Goal: Check status: Check status

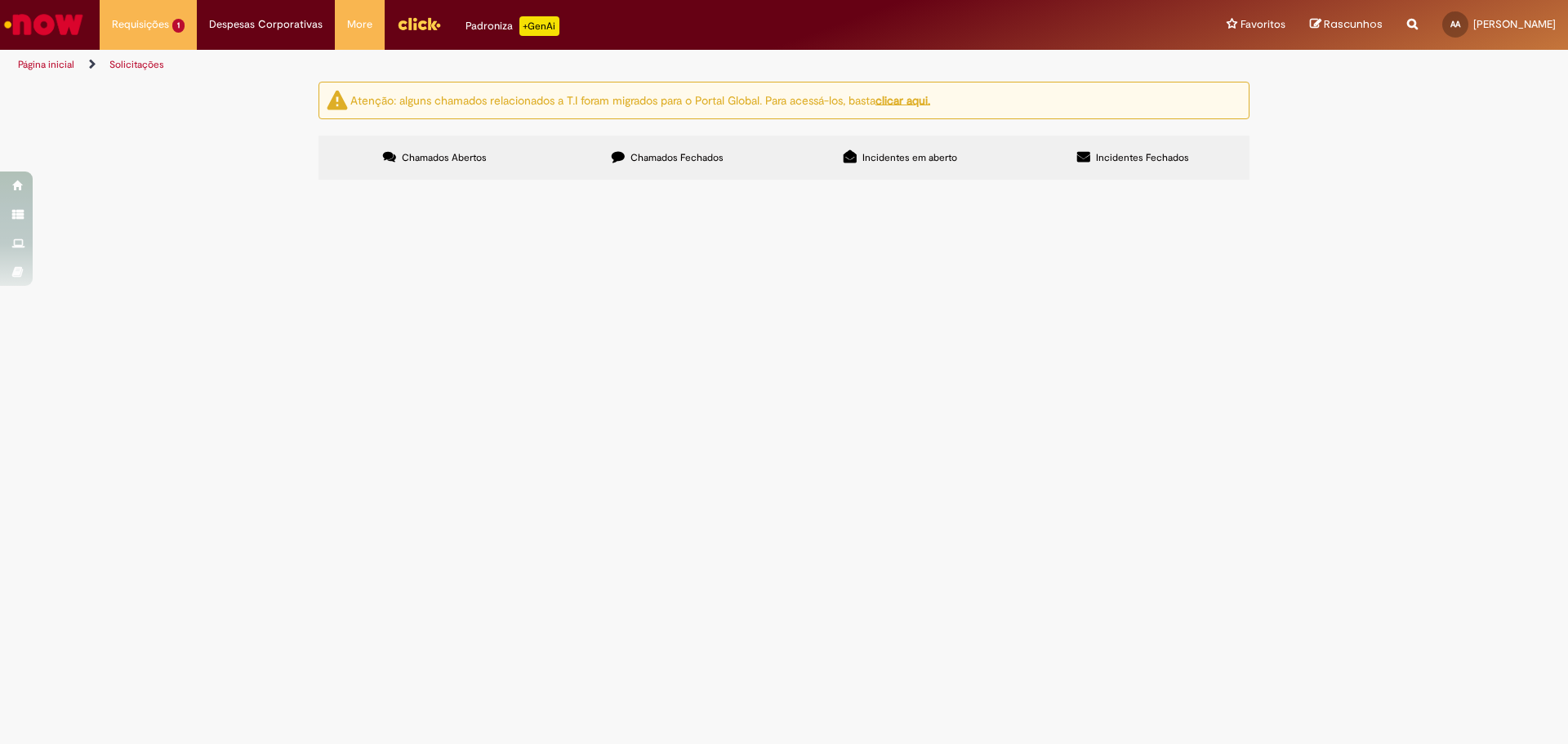
click at [458, 135] on label "Chamados Abertos" at bounding box center [434, 157] width 233 height 44
click at [684, 176] on label "Chamados Fechados" at bounding box center [667, 157] width 233 height 44
click at [0, 0] on span "Pagamento Correios Ago/25" at bounding box center [0, 0] width 0 height 0
click at [0, 0] on span "R13432787" at bounding box center [0, 0] width 0 height 0
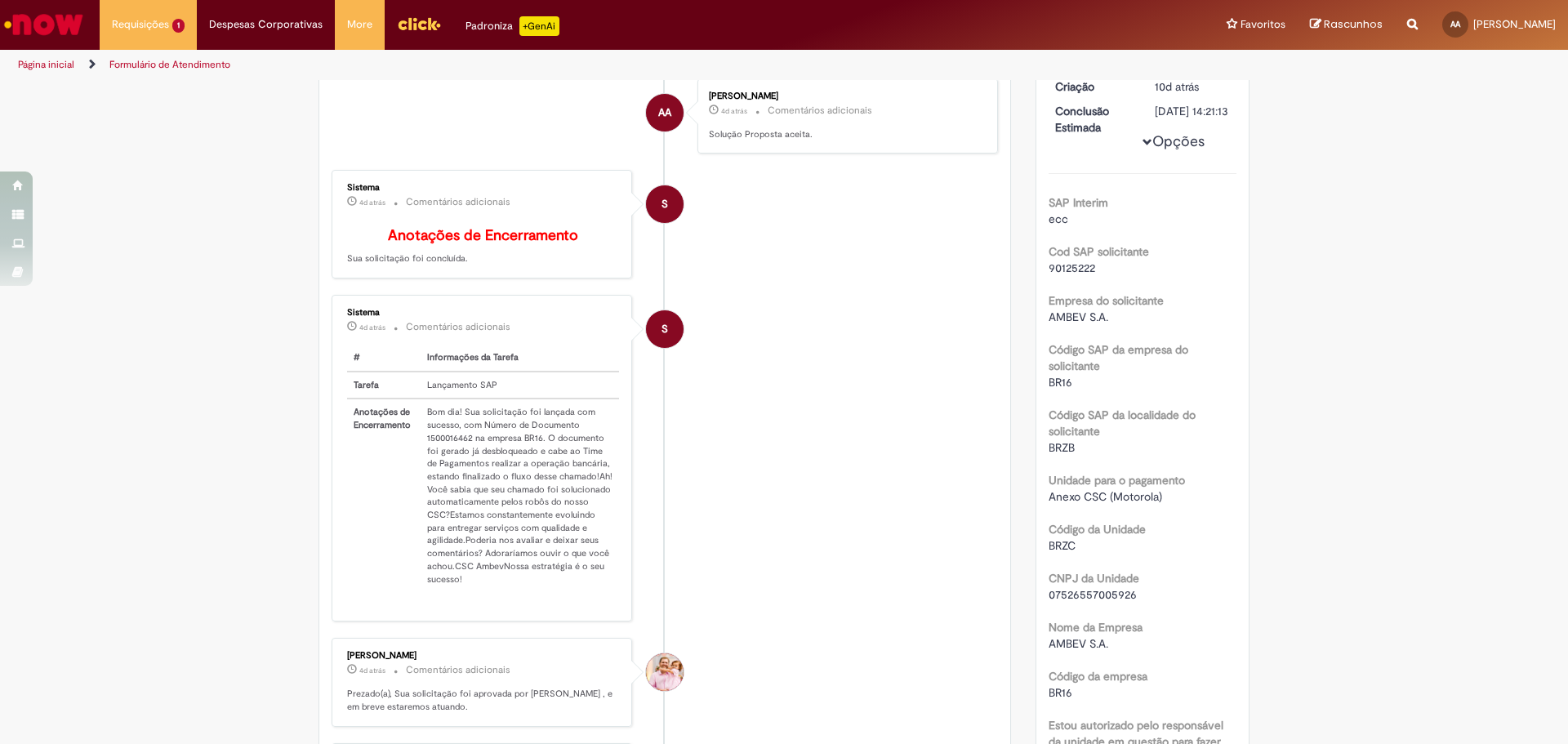
click at [454, 458] on td "Bom dia! Sua solicitação foi lançada com sucesso, com Número de Documento 15000…" at bounding box center [520, 495] width 199 height 194
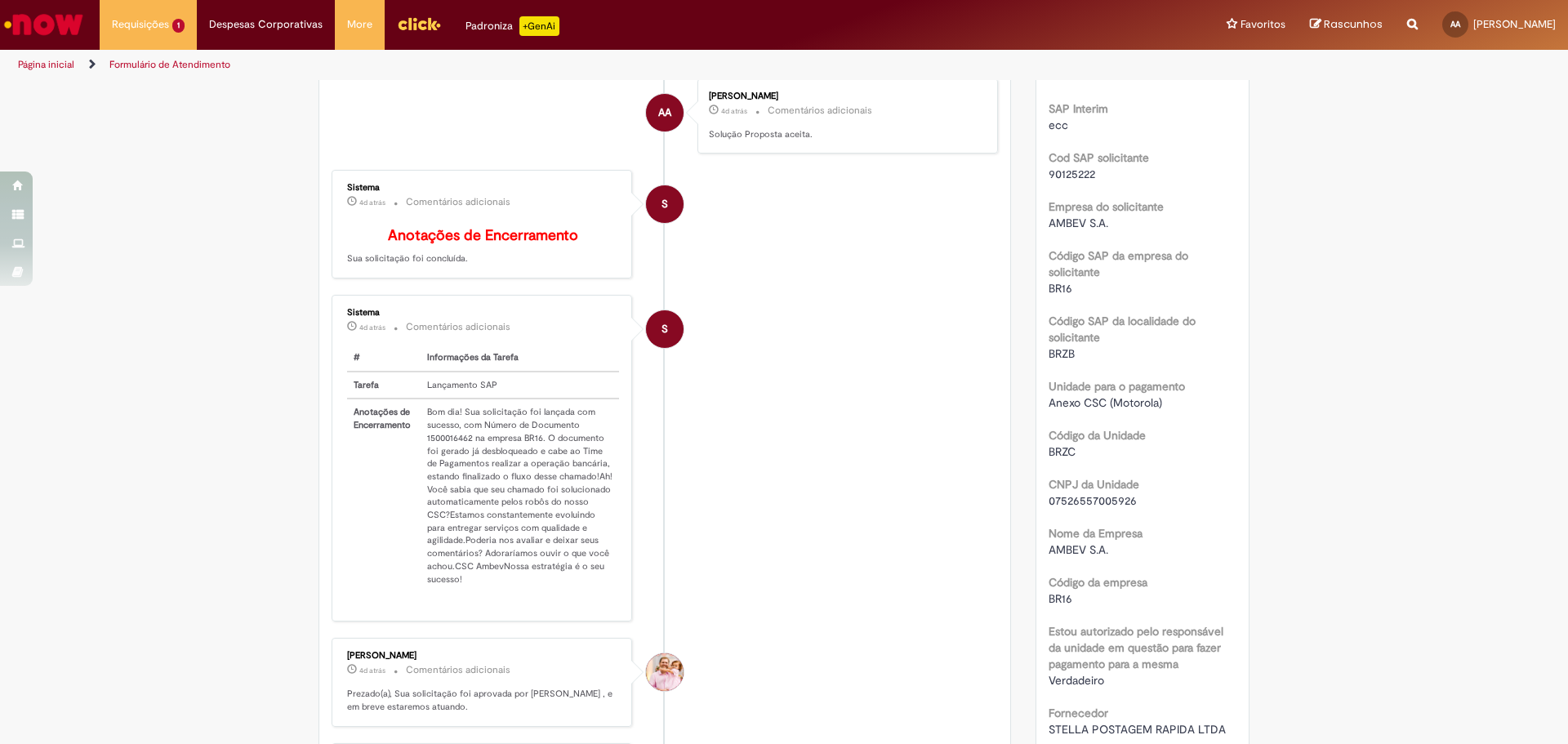
click at [453, 448] on td "Bom dia! Sua solicitação foi lançada com sucesso, com Número de Documento 15000…" at bounding box center [520, 495] width 199 height 194
copy td "1500016462"
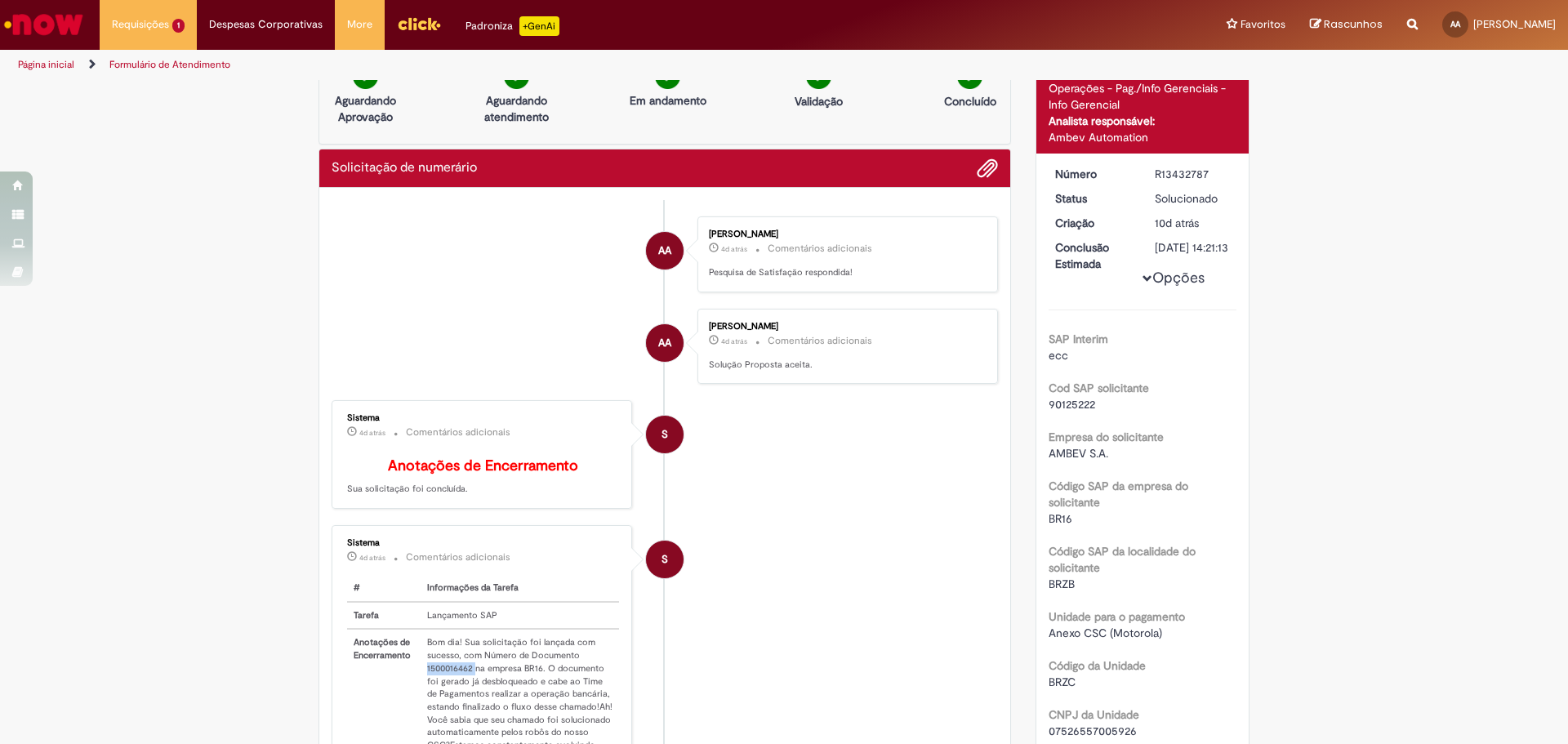
scroll to position [0, 0]
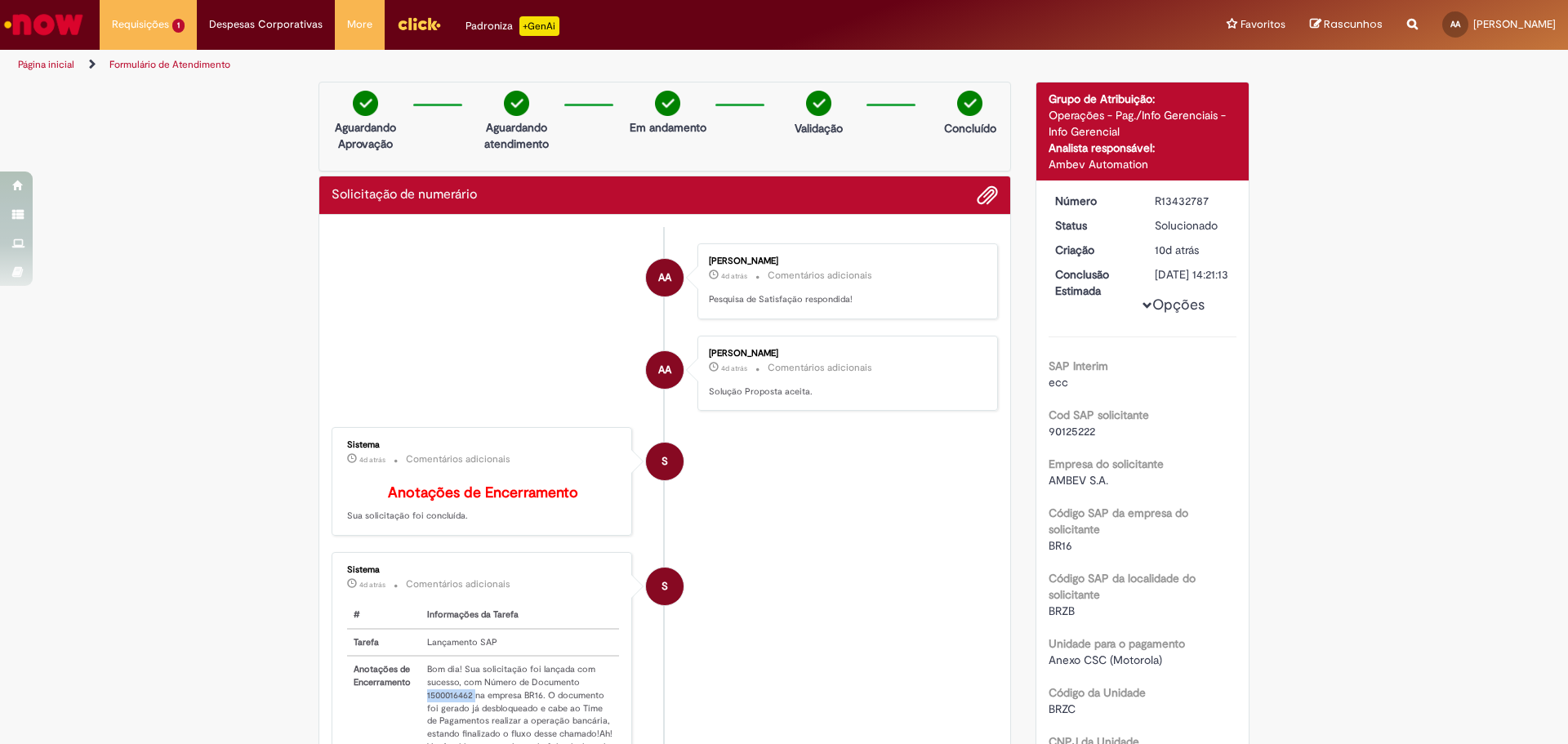
click at [55, 43] on link "Ir para a Homepage" at bounding box center [43, 24] width 88 height 49
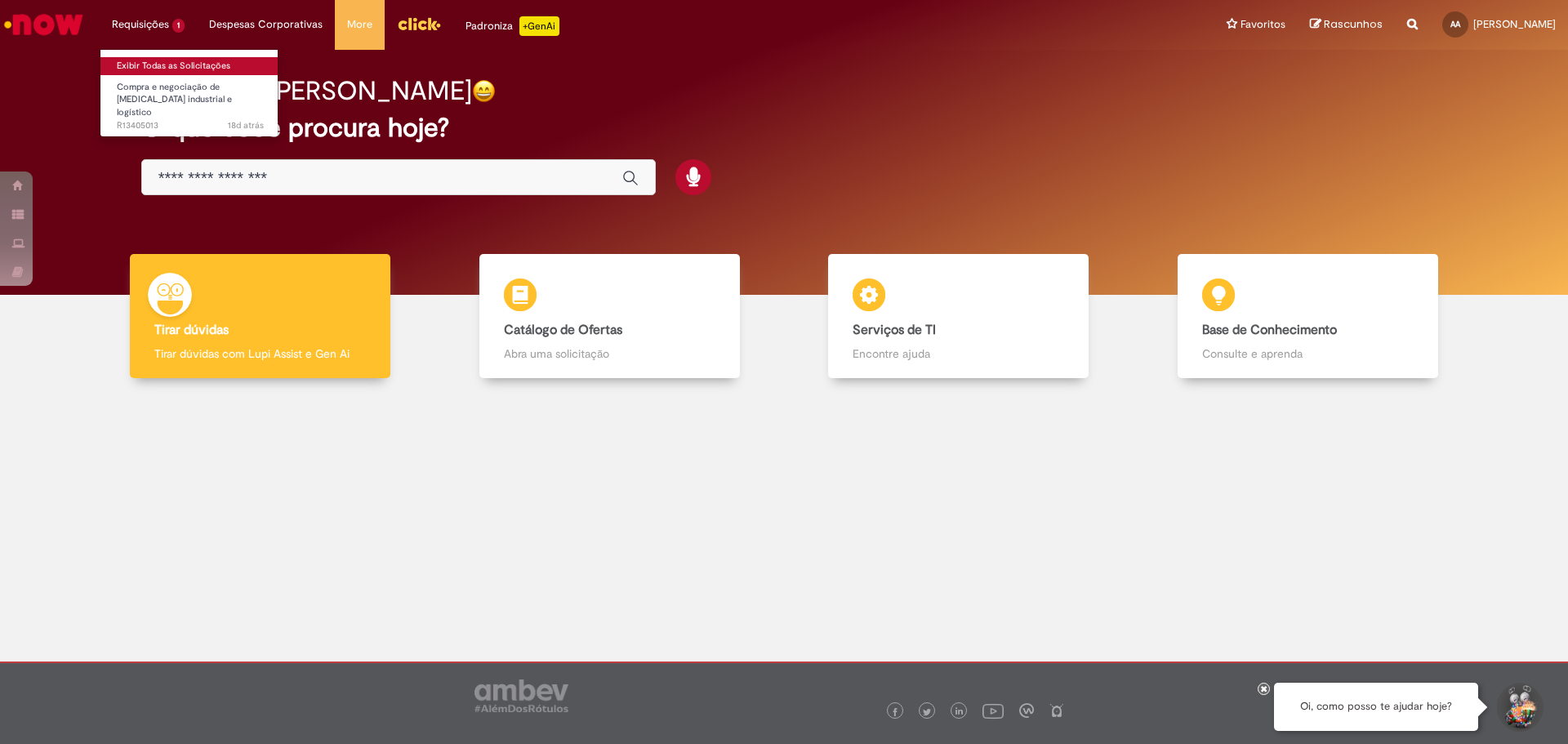
click at [157, 58] on link "Exibir Todas as Solicitações" at bounding box center [190, 66] width 180 height 18
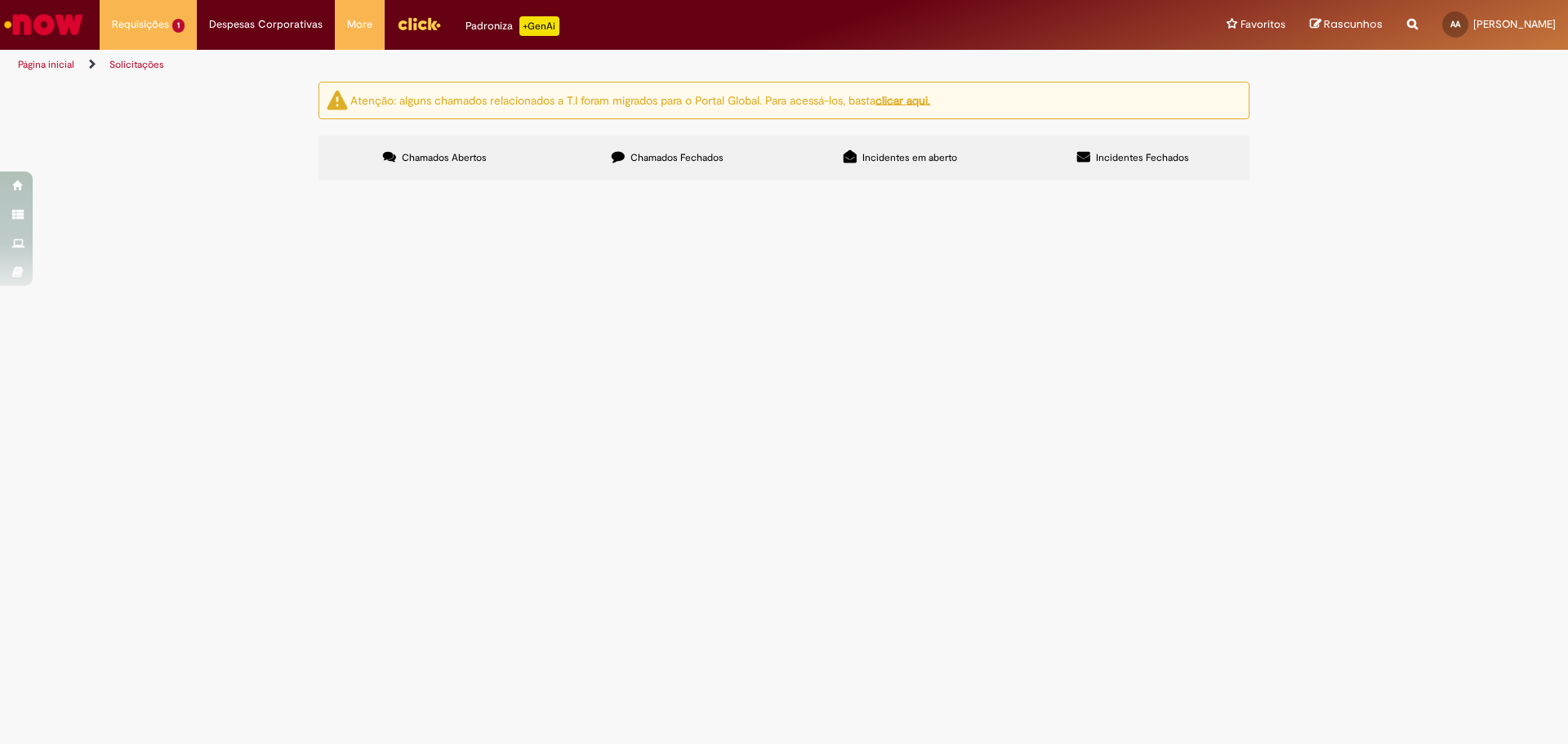
click at [0, 0] on section "Itens solicitados Exportar como PDF Exportar como Excel Exportar como CSV Itens…" at bounding box center [0, 0] width 0 height 0
click at [694, 149] on label "Chamados Fechados" at bounding box center [667, 157] width 233 height 44
click at [493, 170] on label "Chamados Abertos" at bounding box center [434, 157] width 233 height 44
click at [419, 29] on img "Menu Cabeçalho" at bounding box center [419, 23] width 44 height 24
